Goal: Task Accomplishment & Management: Use online tool/utility

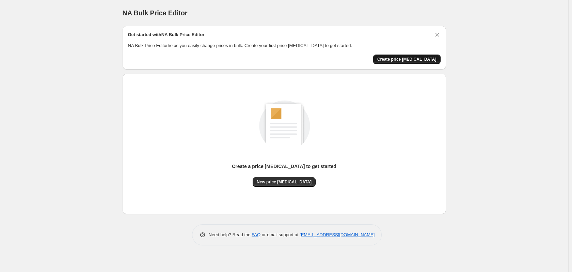
click at [407, 59] on span "Create price change job" at bounding box center [406, 59] width 59 height 5
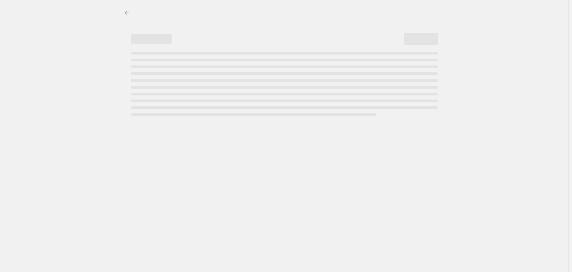
select select "percentage"
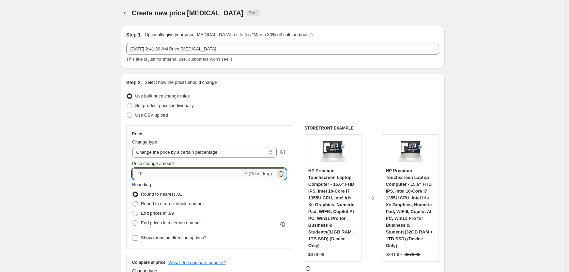
click at [198, 173] on input "-10" at bounding box center [187, 173] width 110 height 11
type input "-1"
type input "-40"
click at [150, 215] on span "End prices in .99" at bounding box center [157, 212] width 33 height 5
click at [133, 211] on input "End prices in .99" at bounding box center [132, 210] width 0 height 0
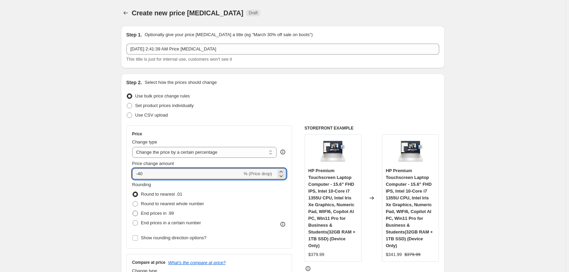
radio input "true"
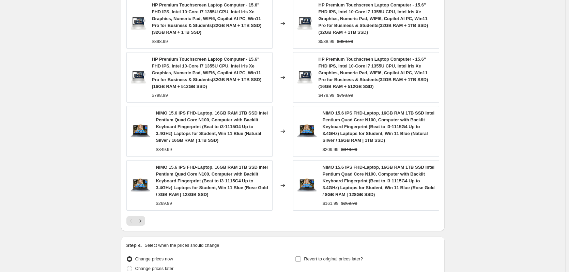
scroll to position [522, 0]
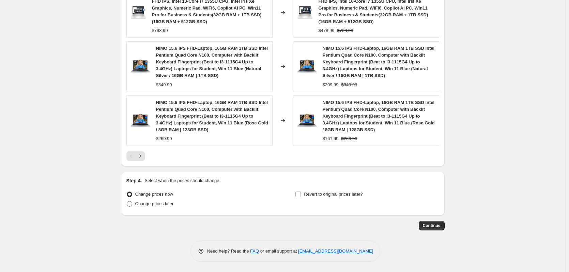
click at [141, 203] on span "Change prices later" at bounding box center [154, 203] width 38 height 5
click at [127, 201] on input "Change prices later" at bounding box center [127, 201] width 0 height 0
radio input "true"
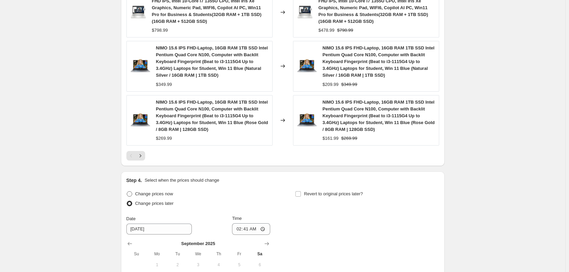
click at [142, 195] on span "Change prices now" at bounding box center [154, 193] width 38 height 5
click at [127, 191] on input "Change prices now" at bounding box center [127, 191] width 0 height 0
radio input "true"
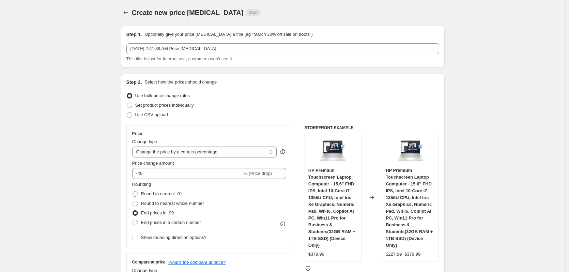
scroll to position [0, 0]
click at [161, 196] on span "Round to nearest .01" at bounding box center [161, 193] width 41 height 5
click at [133, 192] on input "Round to nearest .01" at bounding box center [132, 191] width 0 height 0
radio input "true"
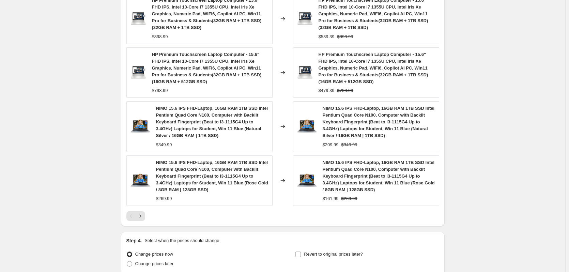
scroll to position [522, 0]
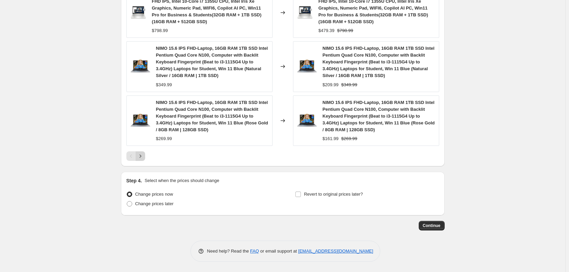
click at [143, 160] on button "Next" at bounding box center [141, 156] width 10 height 10
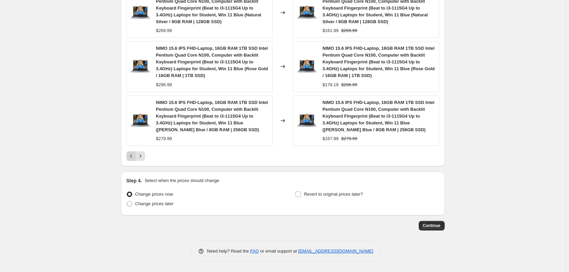
click at [131, 158] on icon "Previous" at bounding box center [131, 156] width 7 height 7
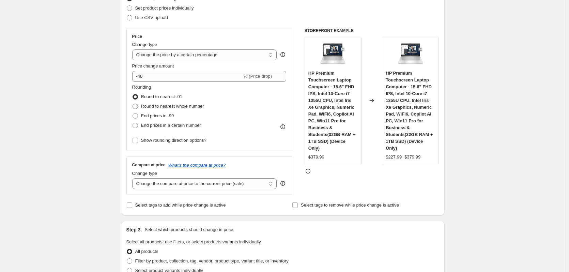
scroll to position [68, 0]
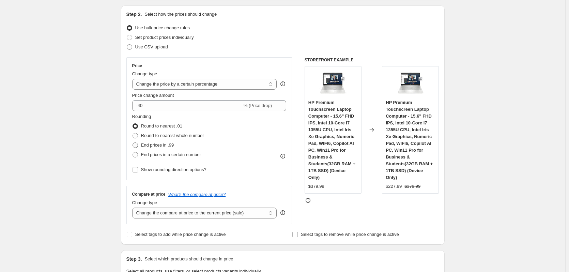
click at [154, 146] on span "End prices in .99" at bounding box center [157, 144] width 33 height 5
click at [133, 143] on input "End prices in .99" at bounding box center [132, 142] width 0 height 0
radio input "true"
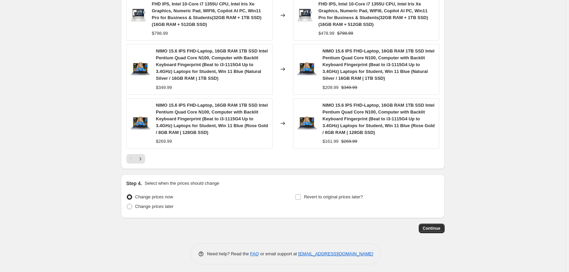
scroll to position [522, 0]
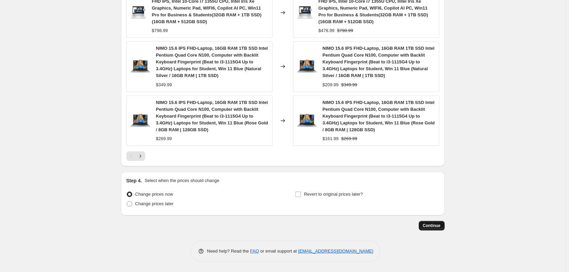
click at [428, 227] on span "Continue" at bounding box center [432, 225] width 18 height 5
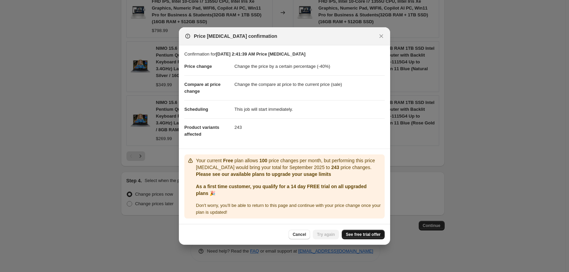
click at [366, 235] on span "See free trial offer" at bounding box center [363, 234] width 35 height 5
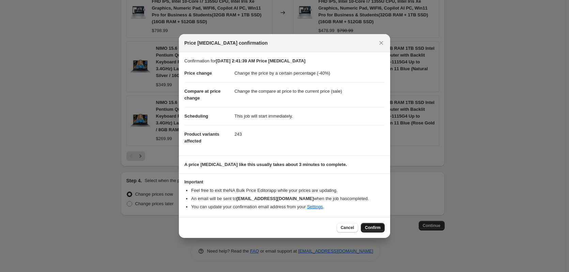
click at [379, 222] on div "Cancel Confirm" at bounding box center [284, 227] width 211 height 21
click at [379, 224] on button "Confirm" at bounding box center [373, 228] width 24 height 10
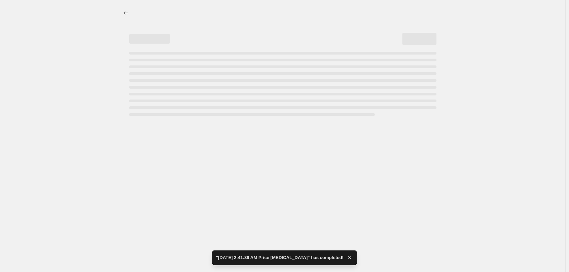
select select "percentage"
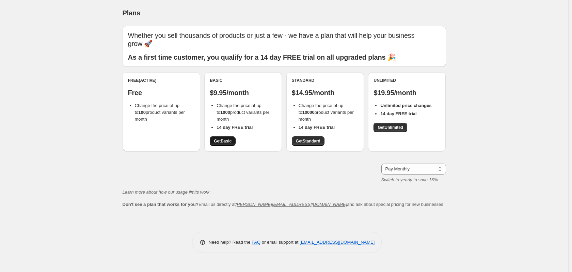
click at [232, 140] on link "Get Basic" at bounding box center [223, 141] width 26 height 10
